Goal: Information Seeking & Learning: Find specific fact

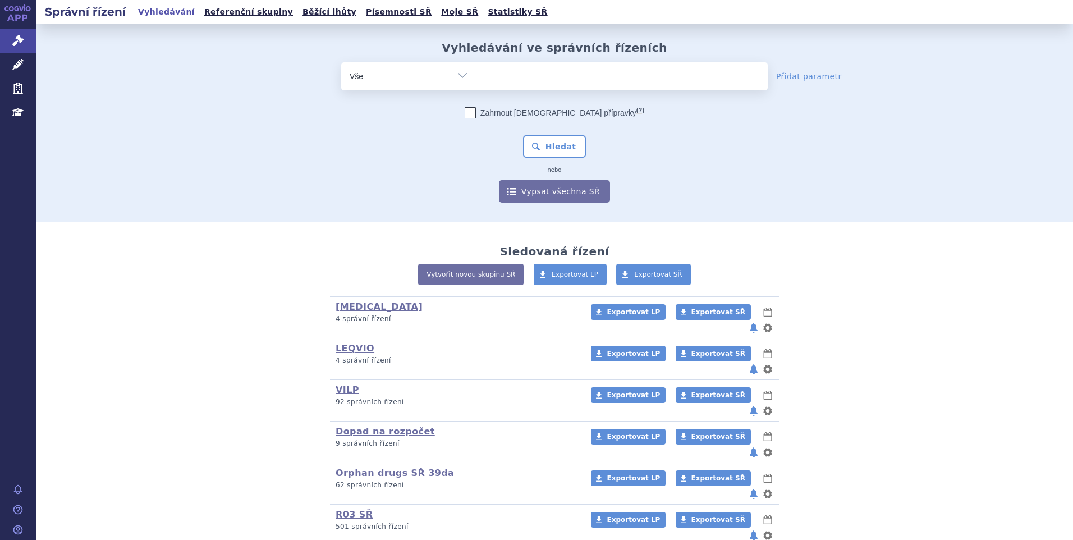
click at [534, 64] on ul at bounding box center [621, 74] width 291 height 24
click at [476, 64] on select at bounding box center [476, 76] width 1 height 28
paste input "SUKLS309877/2024"
type input "SUKLS309877/2024"
select select "SUKLS309877/2024"
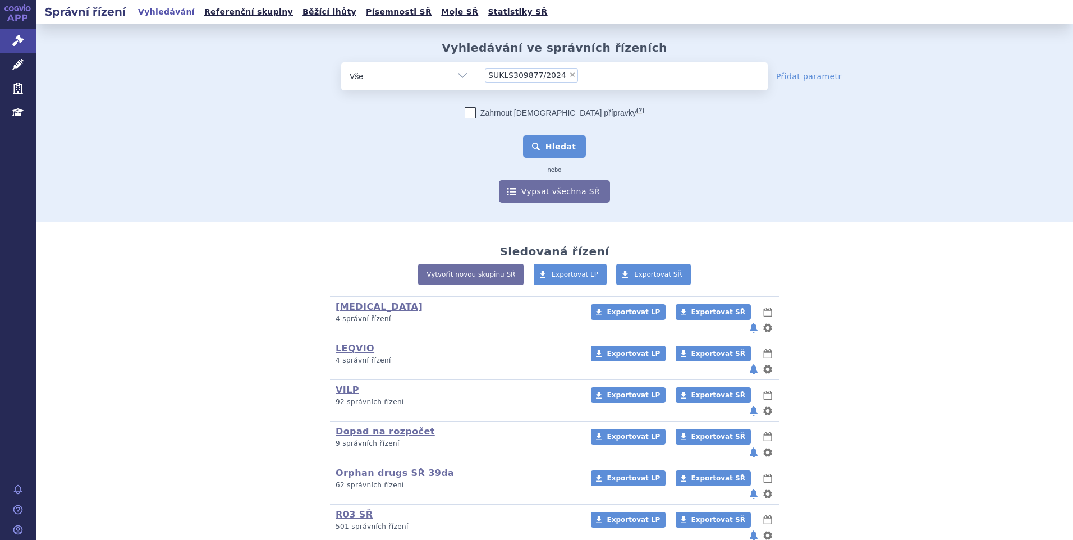
click at [543, 140] on button "Hledat" at bounding box center [554, 146] width 63 height 22
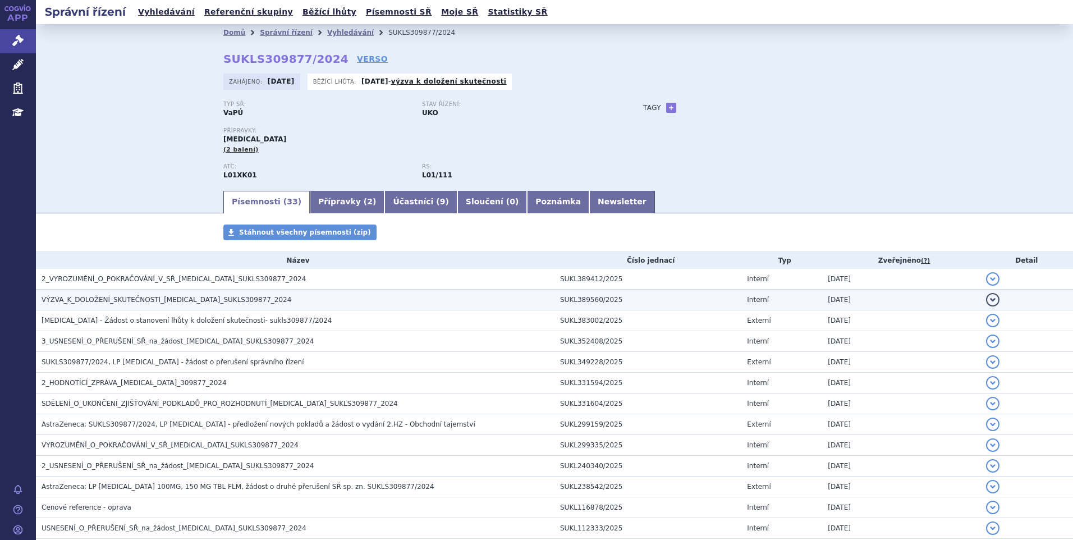
click at [161, 301] on span "VÝZVA_K_DOLOŽENÍ_SKUTEČNOSTI_[MEDICAL_DATA]_SUKLS309877_2024" at bounding box center [167, 300] width 250 height 8
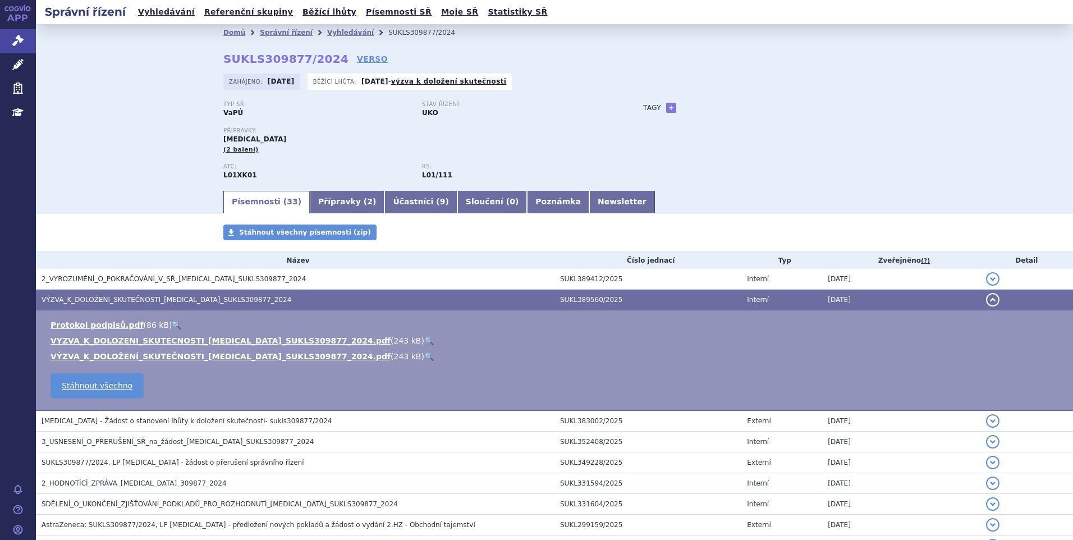
click at [424, 337] on link "🔍" at bounding box center [429, 340] width 10 height 9
drag, startPoint x: 218, startPoint y: 60, endPoint x: 322, endPoint y: 62, distance: 103.8
click at [322, 62] on div "Domů Správní řízení Vyhledávání SUKLS309877/2024 SUKLS309877/2024 VERSO [GEOGRA…" at bounding box center [554, 115] width 707 height 148
copy strong "SUKLS309877/2024"
